Goal: Task Accomplishment & Management: Use online tool/utility

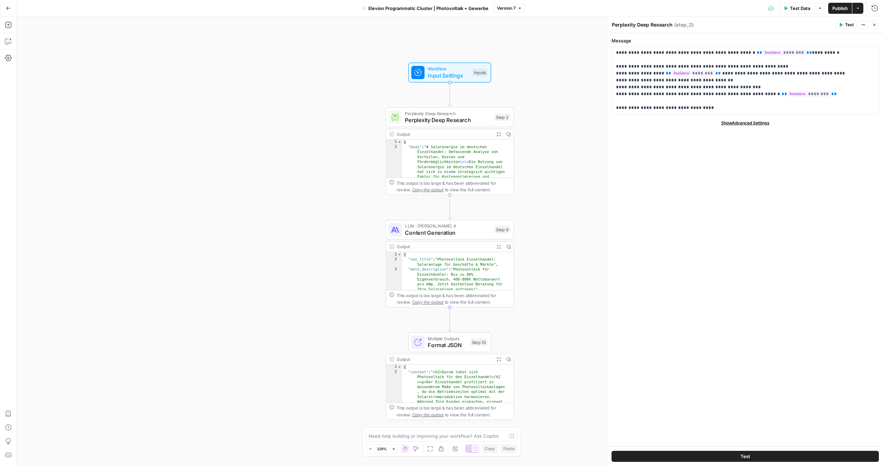
click at [877, 23] on button "Close" at bounding box center [873, 24] width 9 height 9
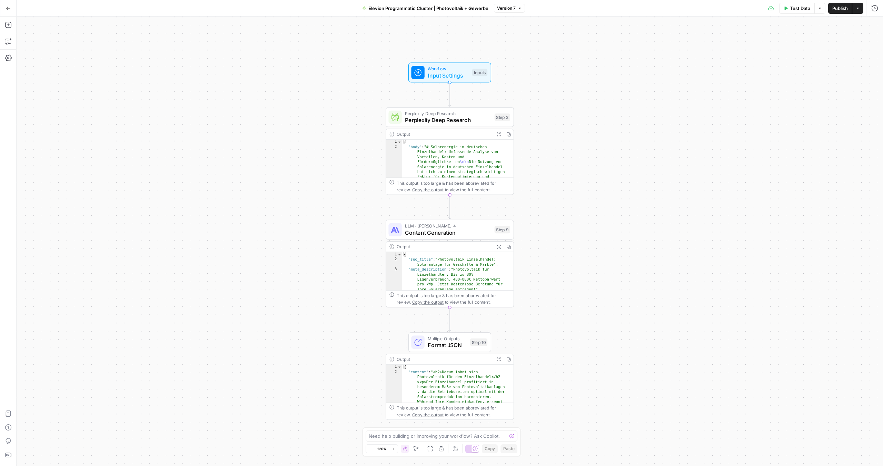
click at [394, 450] on icon "button" at bounding box center [394, 449] width 4 height 4
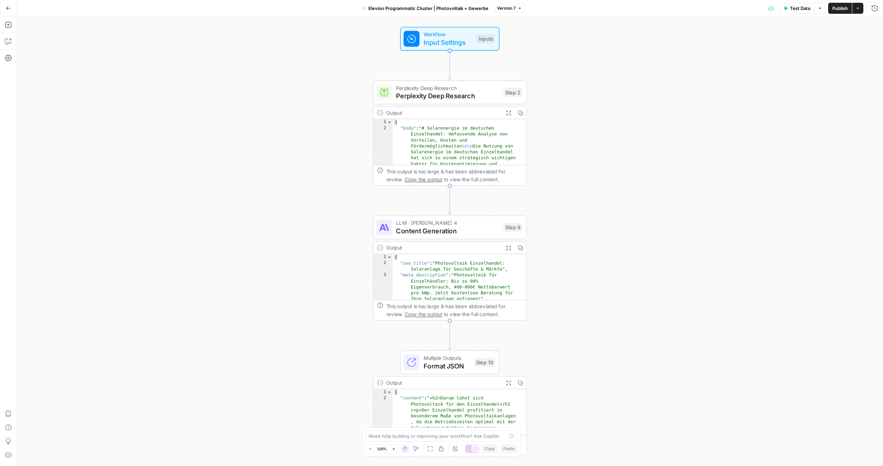
click at [394, 450] on icon "button" at bounding box center [394, 449] width 4 height 4
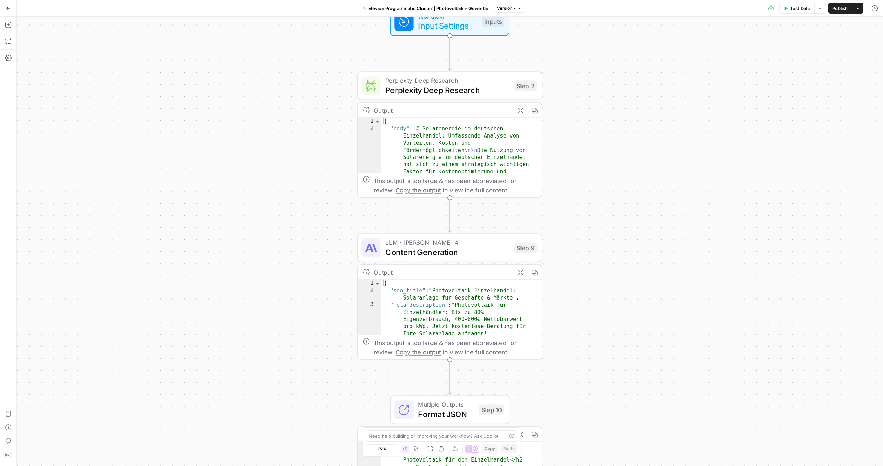
click at [369, 447] on icon "button" at bounding box center [370, 449] width 4 height 4
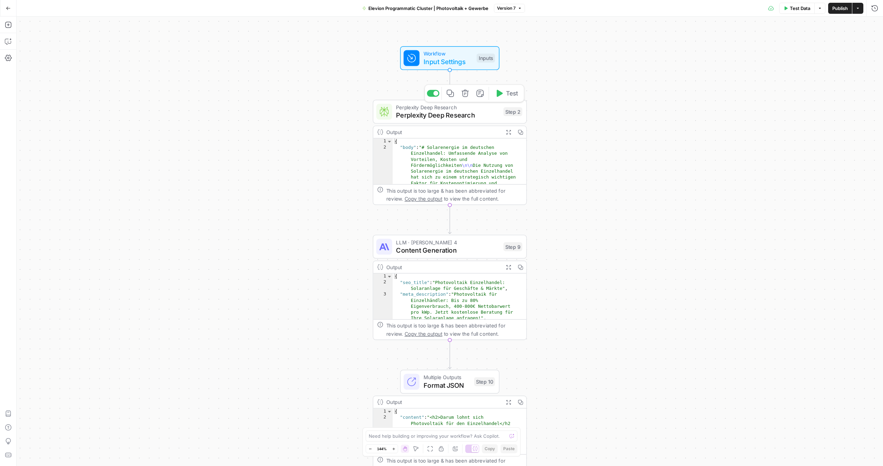
click at [444, 110] on span "Perplexity Deep Research" at bounding box center [447, 115] width 103 height 10
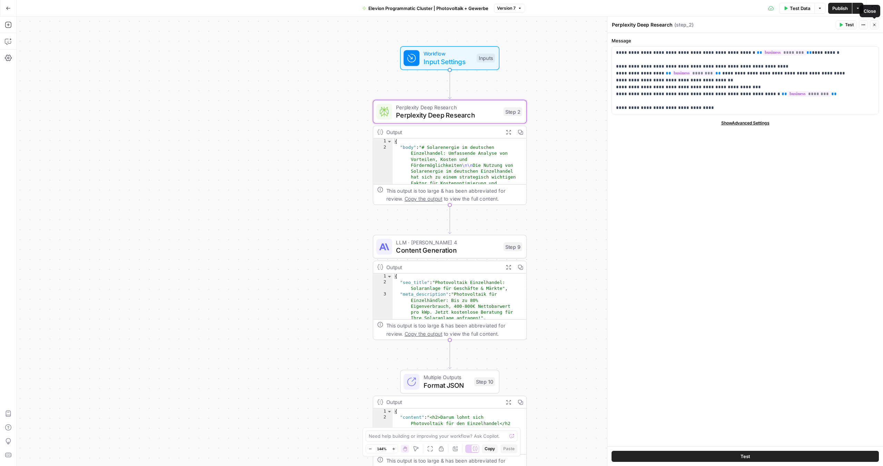
click at [875, 23] on icon "button" at bounding box center [874, 25] width 4 height 4
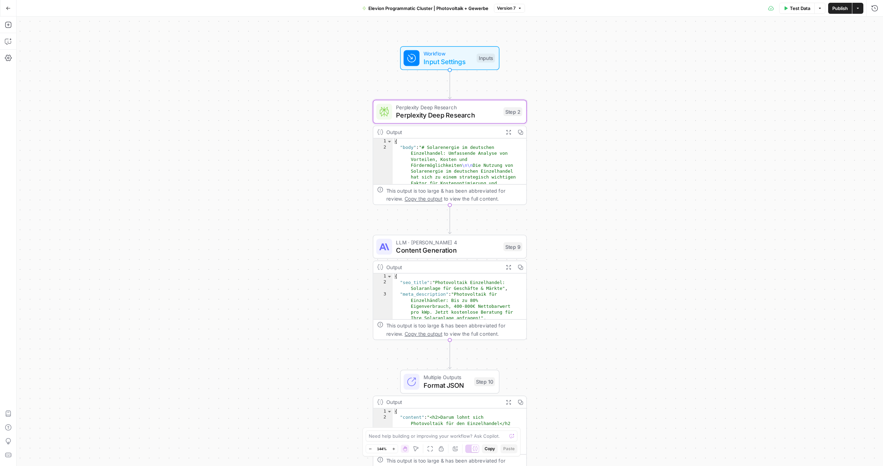
click at [12, 6] on button "Go Back" at bounding box center [8, 8] width 12 height 12
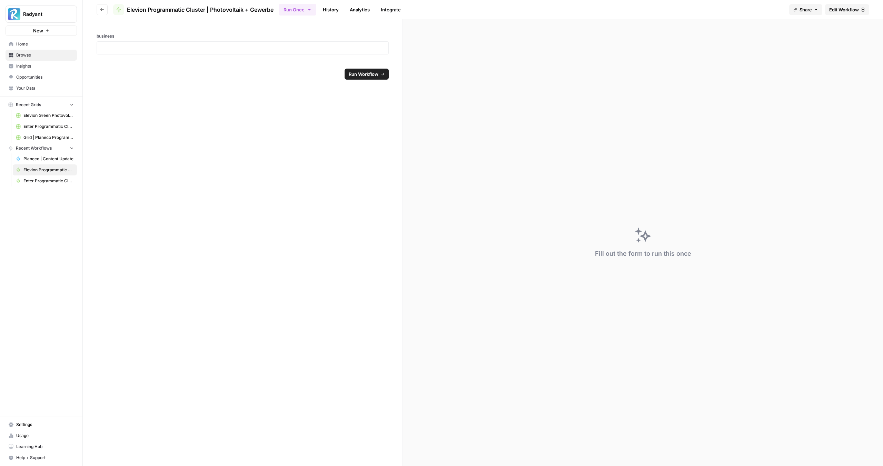
click at [102, 9] on icon "button" at bounding box center [102, 10] width 4 height 4
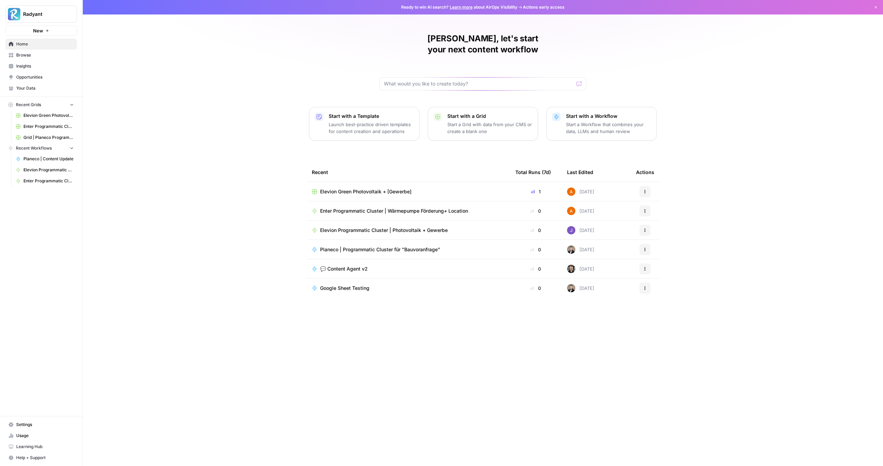
click at [157, 141] on div "Arne, let's start your next content workflow Start with a Template Launch best-…" at bounding box center [483, 233] width 800 height 466
click at [346, 185] on td "Elevion Green Photovoltaik + [Gewerbe]" at bounding box center [407, 191] width 203 height 19
click at [346, 188] on span "Elevion Green Photovoltaik + [Gewerbe]" at bounding box center [365, 191] width 91 height 7
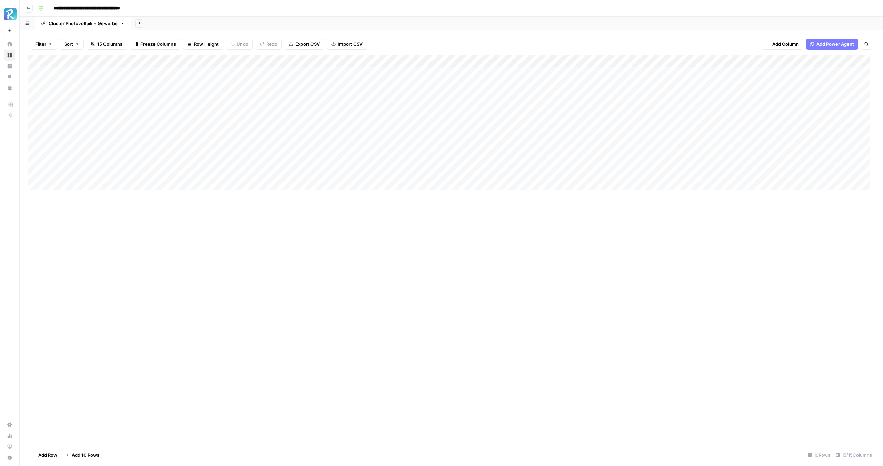
click at [740, 72] on div "Add Column" at bounding box center [451, 125] width 846 height 140
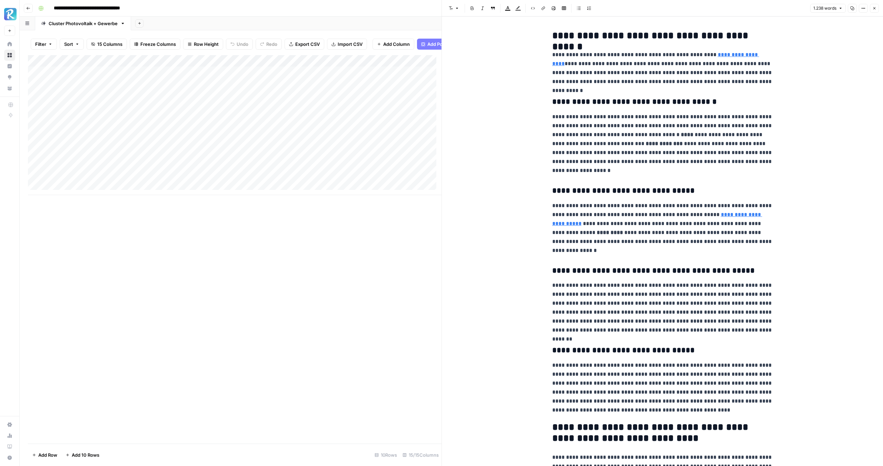
click at [714, 102] on h3 "**********" at bounding box center [662, 102] width 221 height 10
click at [707, 81] on p "**********" at bounding box center [662, 68] width 221 height 36
click at [711, 114] on p "**********" at bounding box center [662, 143] width 221 height 63
click at [641, 134] on p "**********" at bounding box center [662, 143] width 221 height 63
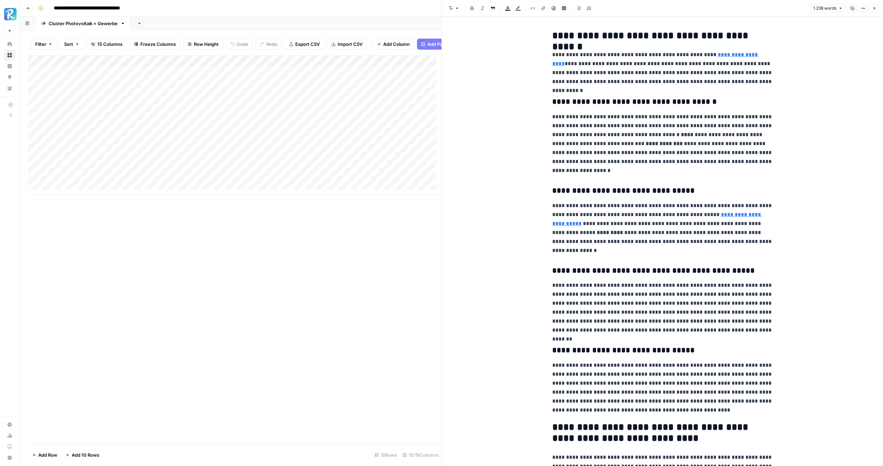
click at [875, 10] on button "Close" at bounding box center [873, 8] width 9 height 9
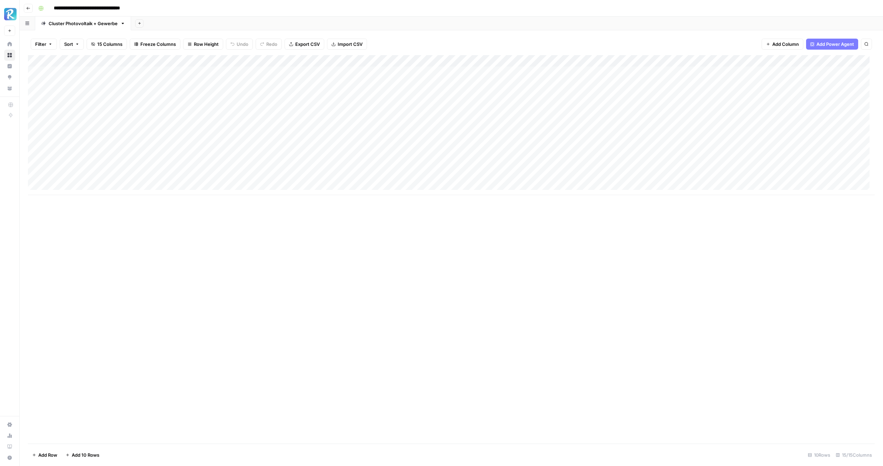
click at [473, 94] on div "Add Column" at bounding box center [451, 125] width 846 height 140
click at [483, 93] on div "Add Column" at bounding box center [451, 125] width 846 height 140
click at [495, 98] on textarea "**********" at bounding box center [497, 96] width 116 height 10
click at [517, 98] on textarea "**********" at bounding box center [497, 96] width 116 height 10
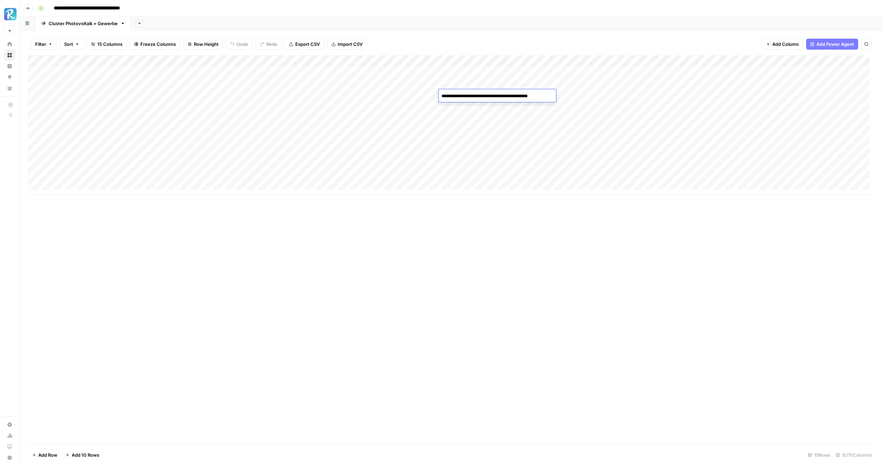
click at [587, 95] on div "Add Column" at bounding box center [451, 125] width 846 height 140
click at [545, 96] on div "Add Column" at bounding box center [451, 125] width 846 height 140
click at [487, 107] on div "Add Column" at bounding box center [451, 125] width 846 height 140
click at [510, 131] on div "Add Column" at bounding box center [451, 125] width 846 height 140
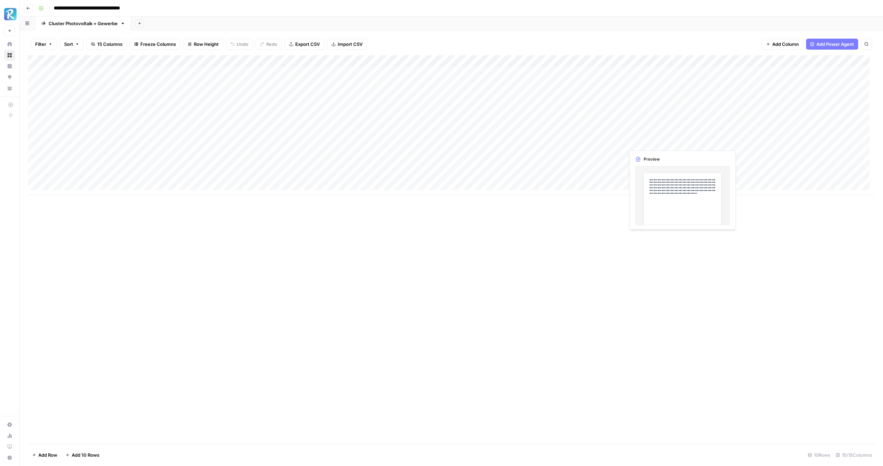
click at [585, 142] on div "Add Column" at bounding box center [451, 125] width 846 height 140
click at [480, 142] on div "Add Column" at bounding box center [451, 125] width 846 height 140
click at [530, 112] on div "Add Column" at bounding box center [451, 125] width 846 height 140
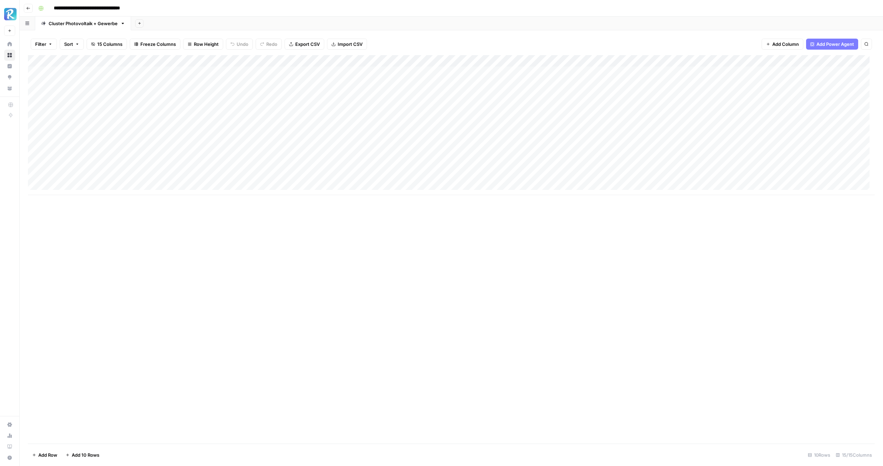
click at [477, 166] on div "Add Column" at bounding box center [451, 125] width 846 height 140
click at [587, 114] on div "Add Column" at bounding box center [451, 125] width 846 height 140
click at [480, 169] on div "Add Column" at bounding box center [451, 125] width 846 height 140
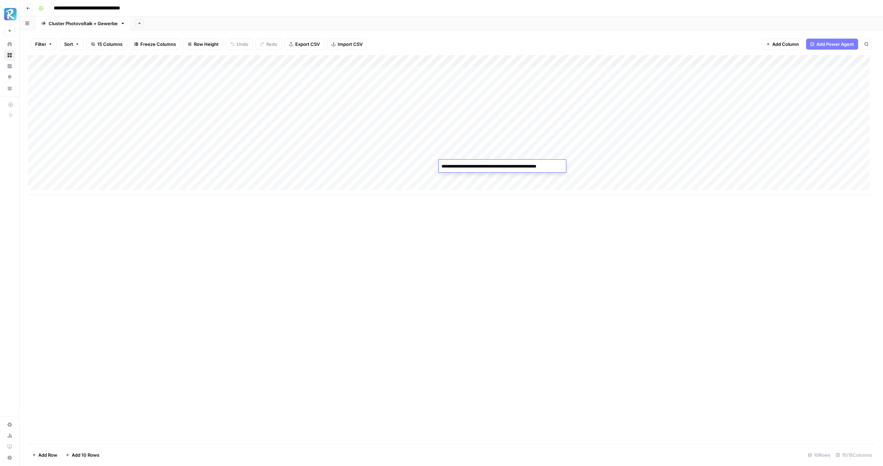
click at [476, 179] on div "Add Column" at bounding box center [451, 125] width 846 height 140
click at [528, 118] on div "Add Column" at bounding box center [451, 125] width 846 height 140
click at [743, 96] on div "Add Column" at bounding box center [451, 125] width 846 height 140
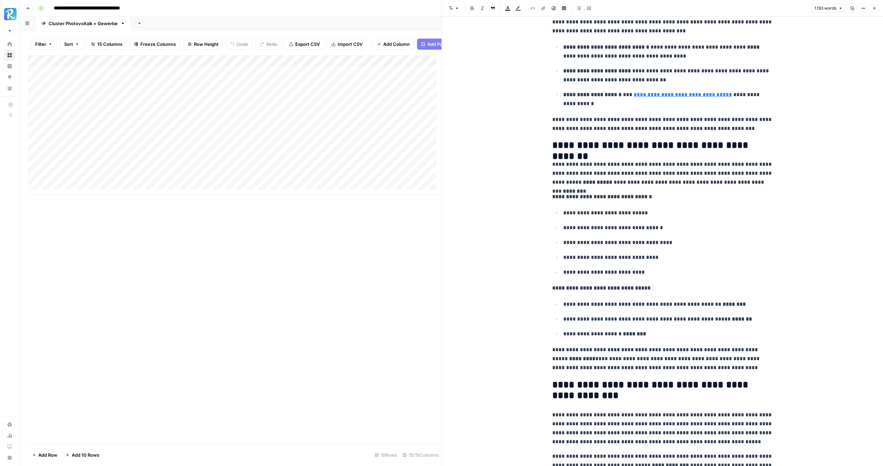
scroll to position [1427, 0]
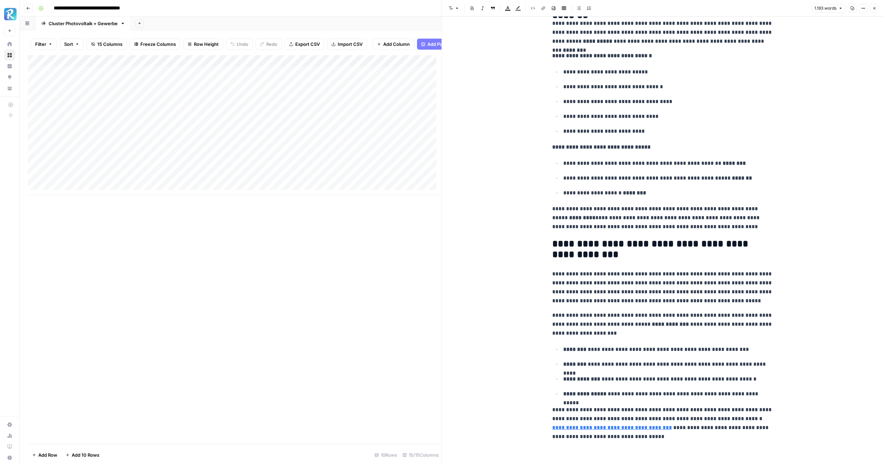
click at [385, 117] on div "Add Column" at bounding box center [234, 125] width 413 height 140
click at [872, 7] on icon "button" at bounding box center [874, 8] width 4 height 4
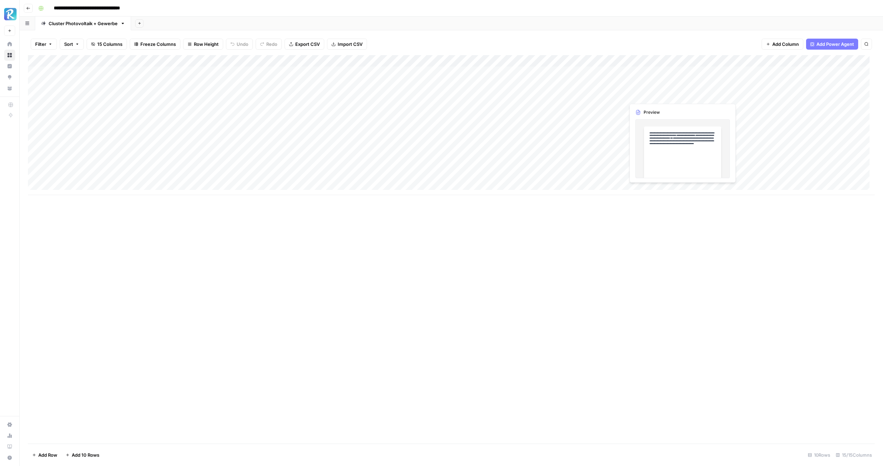
click at [650, 97] on div "Add Column" at bounding box center [451, 125] width 846 height 140
click at [682, 94] on div "Add Column" at bounding box center [451, 125] width 846 height 140
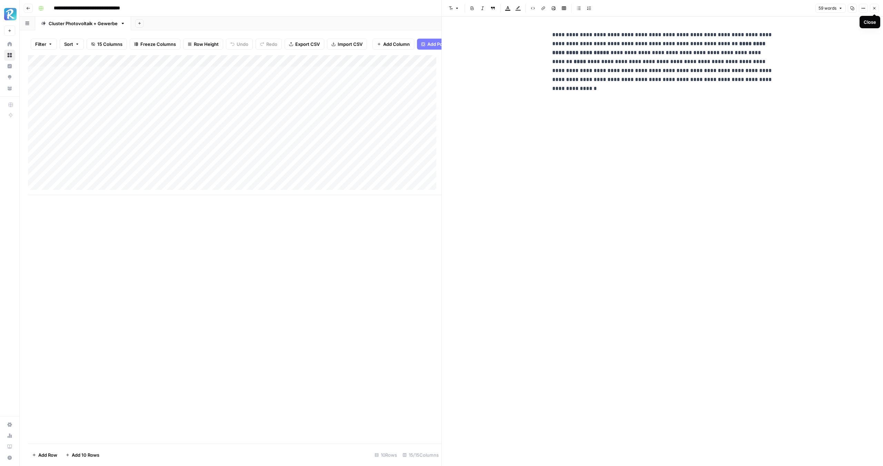
click at [874, 7] on icon "button" at bounding box center [874, 8] width 4 height 4
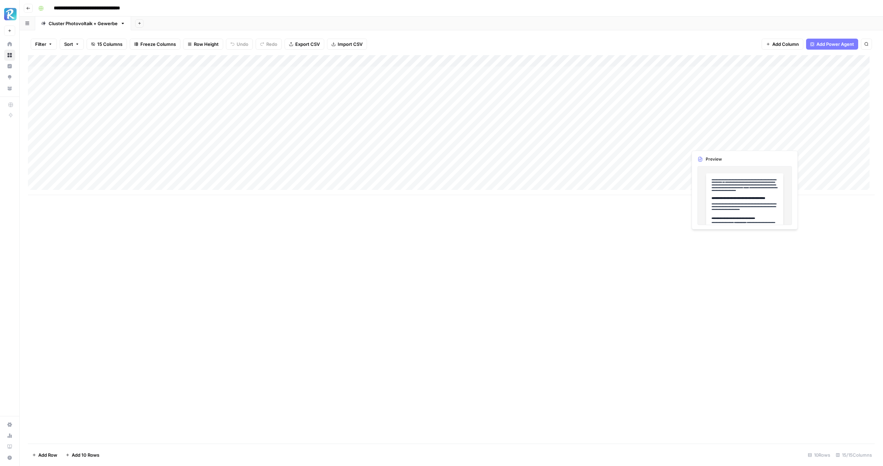
click at [714, 143] on div "Add Column" at bounding box center [451, 125] width 846 height 140
click at [746, 142] on div "Add Column" at bounding box center [451, 125] width 846 height 140
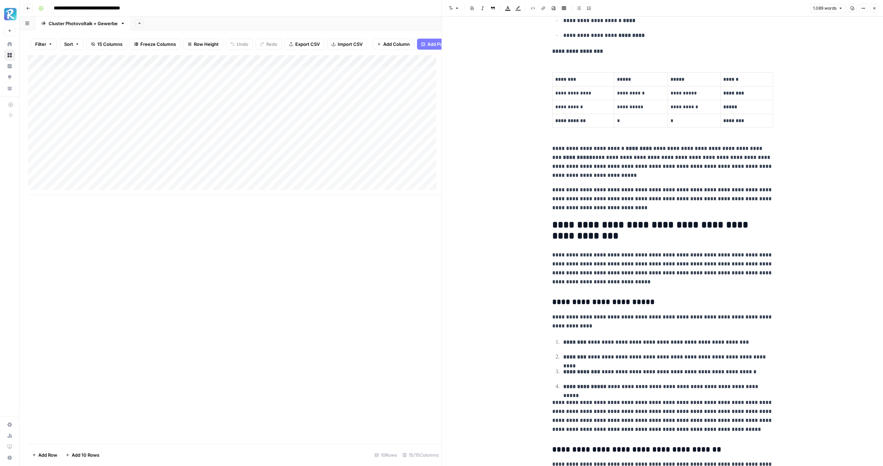
scroll to position [1379, 0]
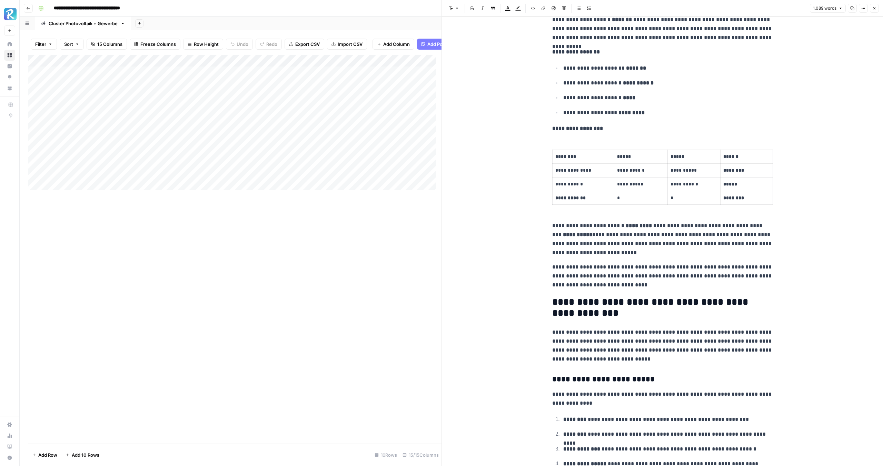
click at [877, 10] on button "Close" at bounding box center [873, 8] width 9 height 9
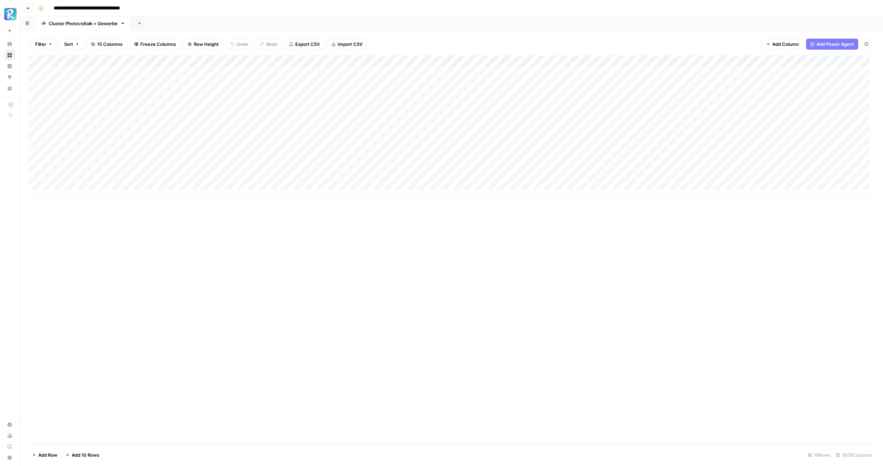
click at [470, 96] on div "Add Column" at bounding box center [451, 125] width 846 height 140
click at [524, 96] on div "Add Column" at bounding box center [451, 125] width 846 height 140
click at [572, 97] on div "Add Column" at bounding box center [451, 125] width 846 height 140
click at [742, 95] on div "Add Column" at bounding box center [451, 125] width 846 height 140
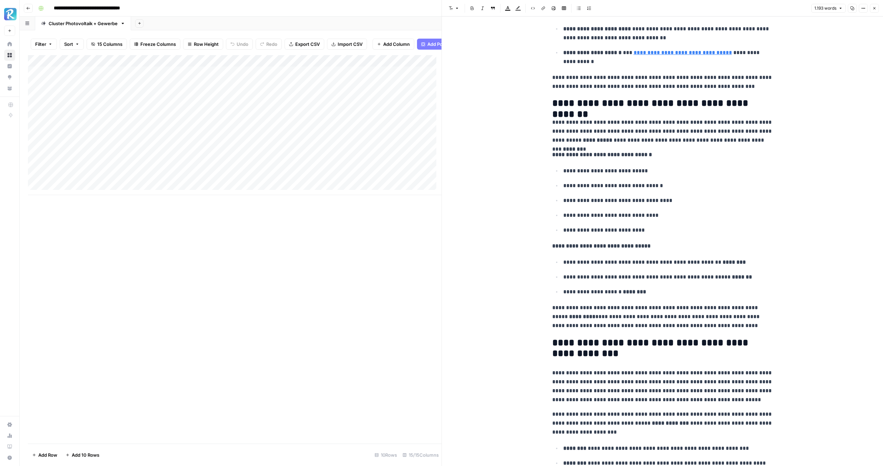
scroll to position [1427, 0]
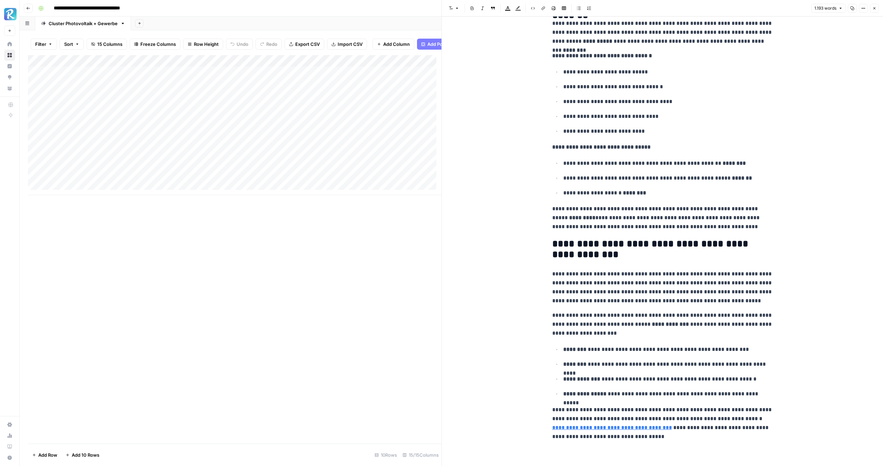
click at [873, 11] on button "Close" at bounding box center [873, 8] width 9 height 9
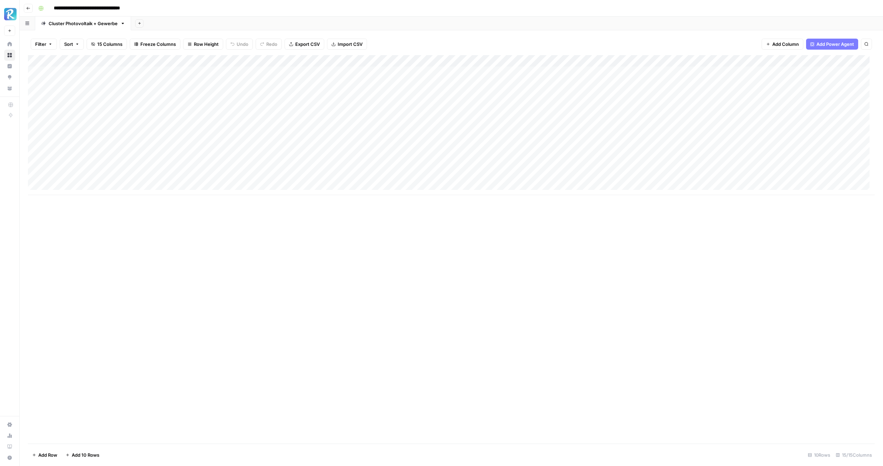
click at [469, 293] on div "Add Column" at bounding box center [451, 249] width 846 height 389
click at [487, 132] on div "Add Column" at bounding box center [451, 125] width 846 height 140
click at [488, 132] on div "Add Column" at bounding box center [451, 125] width 846 height 140
click at [488, 132] on textarea "**********" at bounding box center [503, 132] width 129 height 10
click at [517, 131] on textarea "**********" at bounding box center [503, 132] width 129 height 10
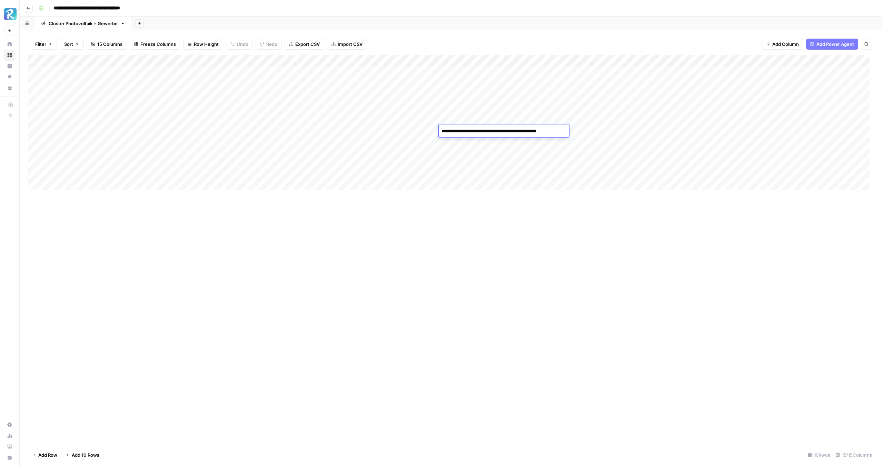
click at [606, 131] on div "Add Column" at bounding box center [451, 125] width 846 height 140
click at [727, 129] on div "Add Column" at bounding box center [451, 125] width 846 height 140
click at [743, 130] on div "Add Column" at bounding box center [451, 125] width 846 height 140
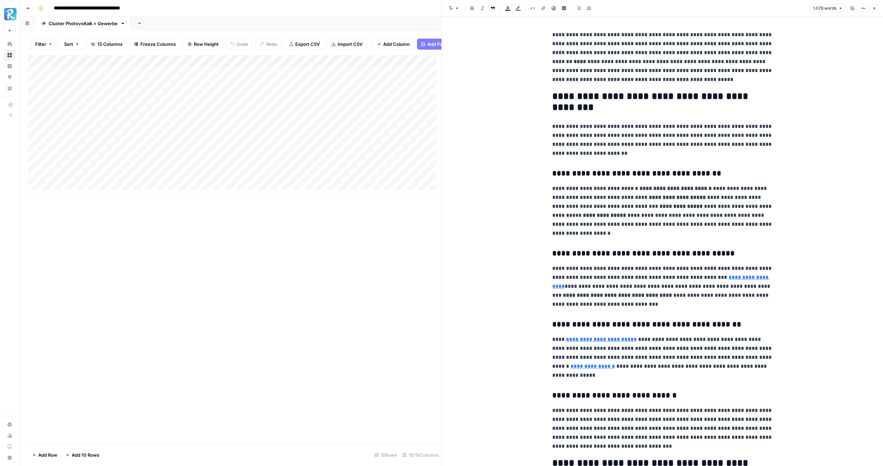
click at [877, 10] on button "Close" at bounding box center [873, 8] width 9 height 9
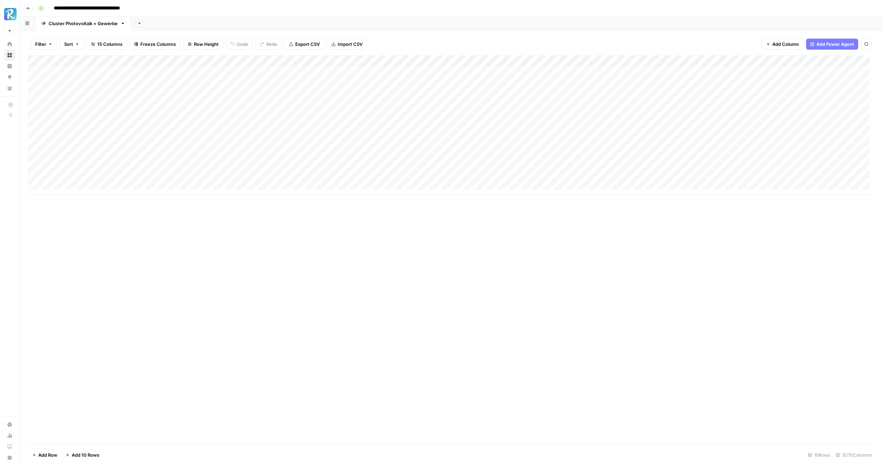
click at [741, 177] on div "Add Column" at bounding box center [451, 125] width 846 height 140
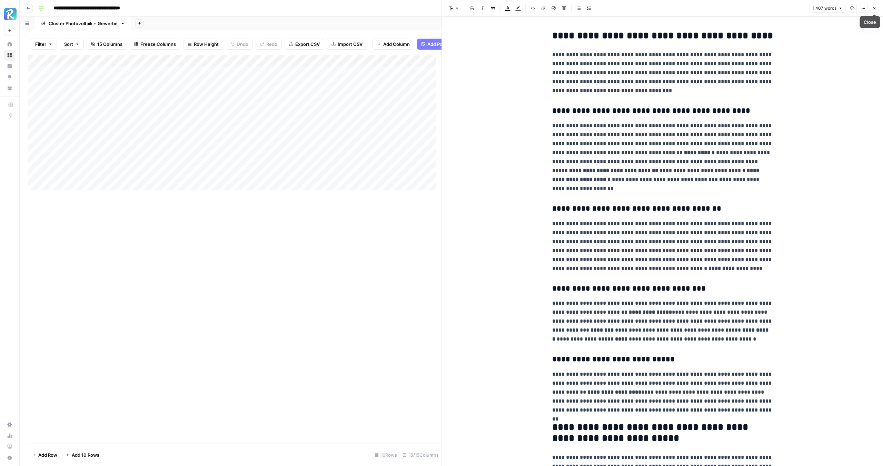
click at [875, 8] on icon "button" at bounding box center [874, 8] width 4 height 4
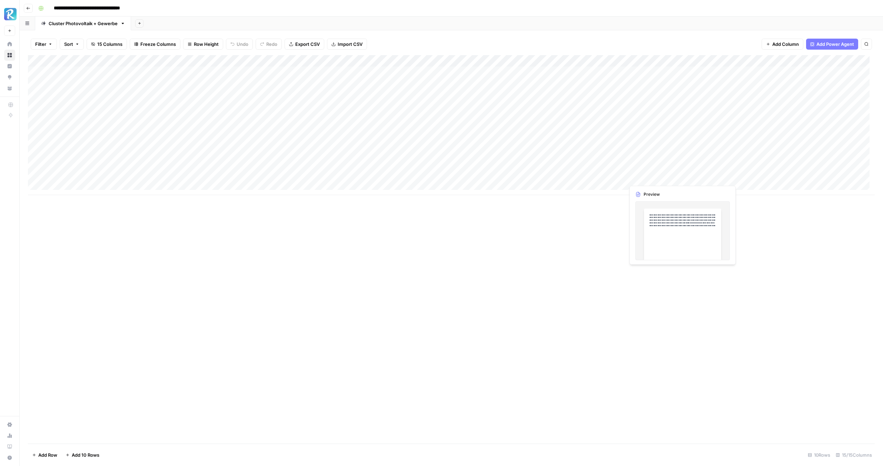
click at [651, 179] on div "Add Column" at bounding box center [451, 125] width 846 height 140
click at [677, 177] on div "Add Column" at bounding box center [451, 125] width 846 height 140
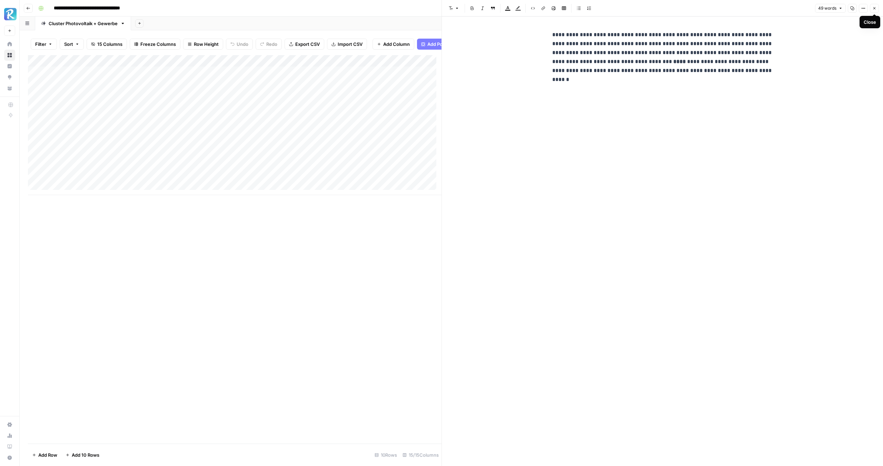
click at [873, 7] on icon "button" at bounding box center [874, 8] width 4 height 4
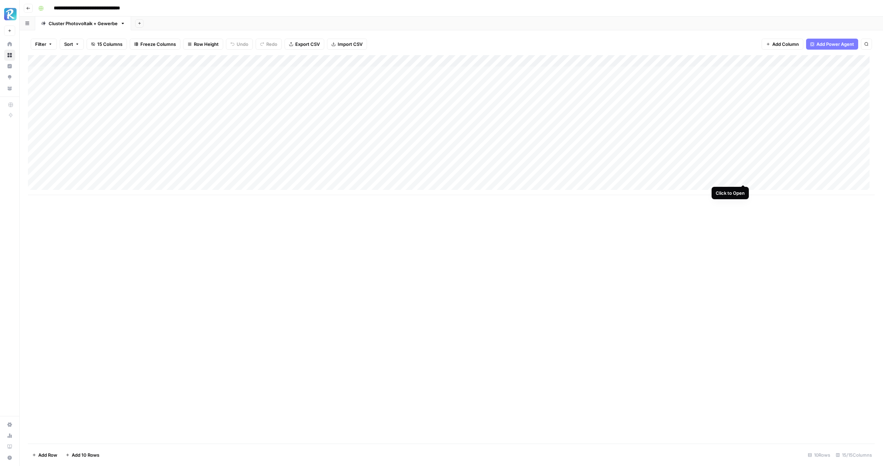
click at [742, 176] on div "Add Column" at bounding box center [451, 125] width 846 height 140
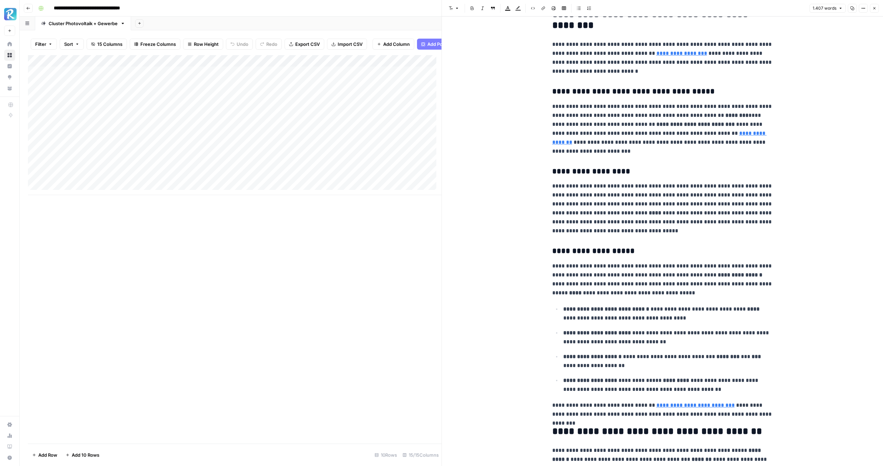
scroll to position [1109, 0]
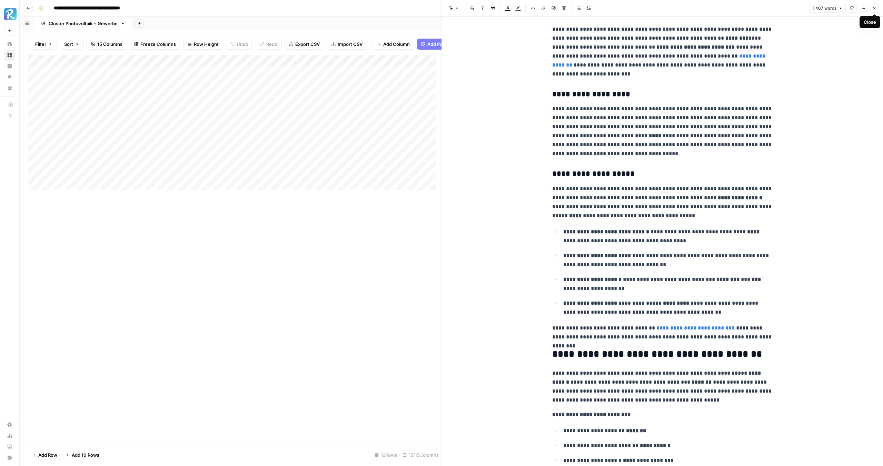
click at [877, 8] on button "Close" at bounding box center [873, 8] width 9 height 9
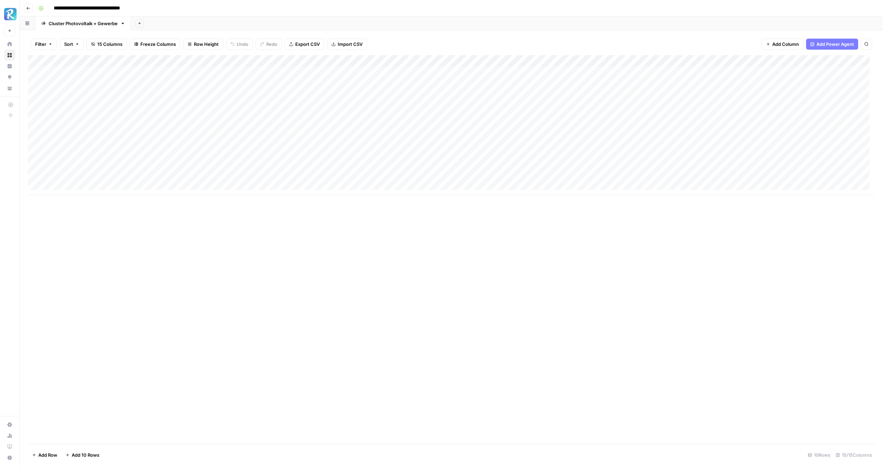
click at [27, 10] on icon "button" at bounding box center [28, 8] width 4 height 4
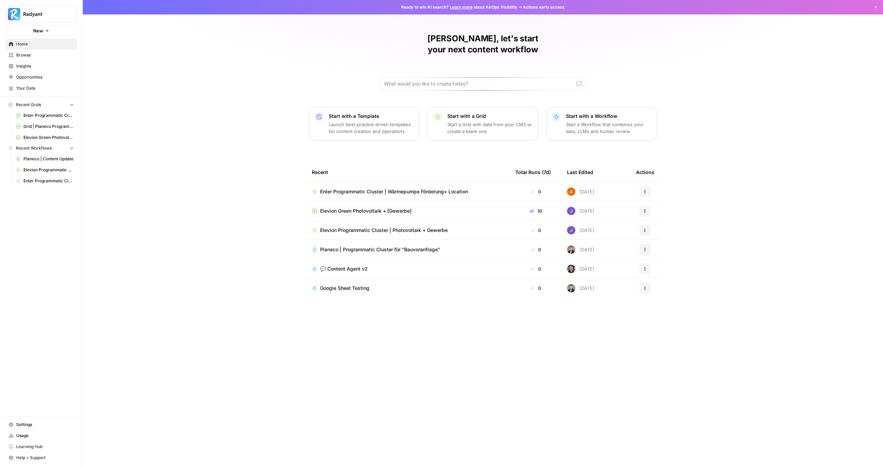
click at [356, 188] on span "Enter Programmatic Cluster | Wärmepumpe Förderung+ Location" at bounding box center [394, 191] width 148 height 7
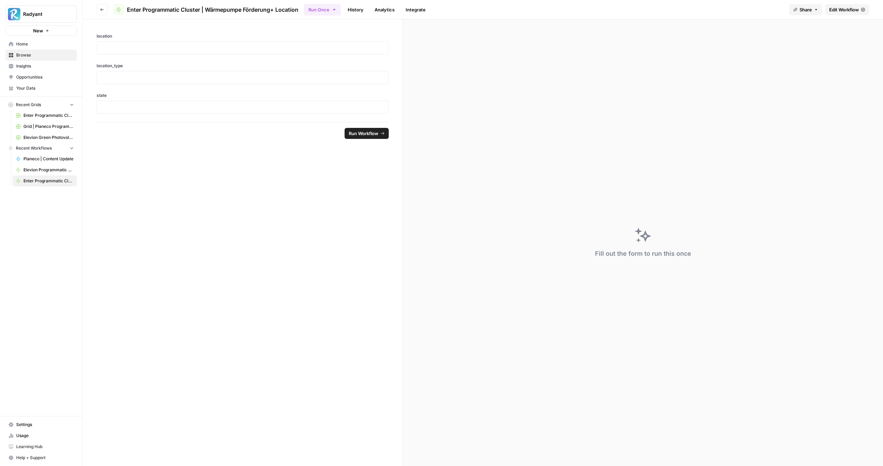
click at [839, 12] on span "Edit Workflow" at bounding box center [844, 9] width 30 height 7
